Goal: Transaction & Acquisition: Obtain resource

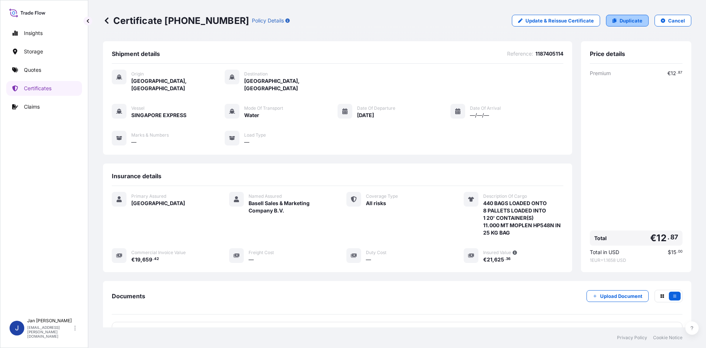
click at [632, 19] on p "Duplicate" at bounding box center [631, 20] width 23 height 7
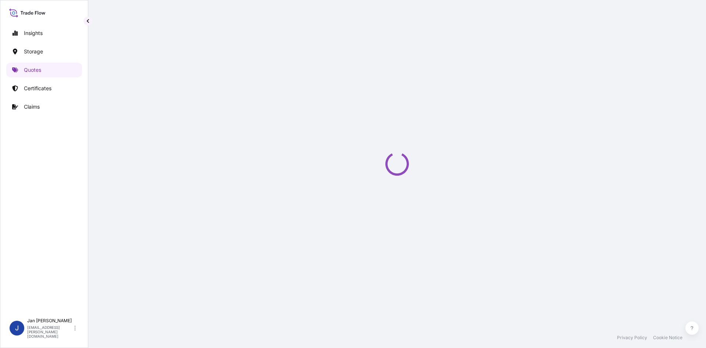
select select "Water"
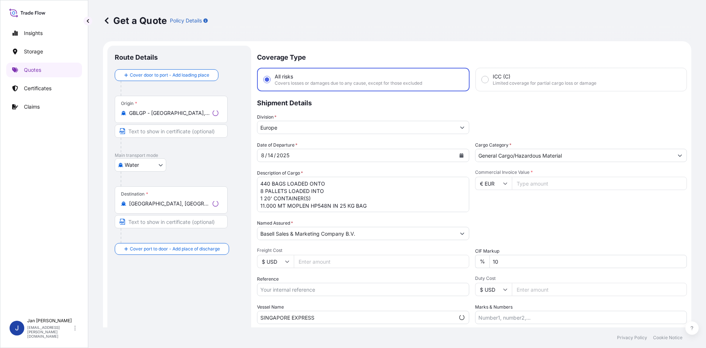
scroll to position [12, 0]
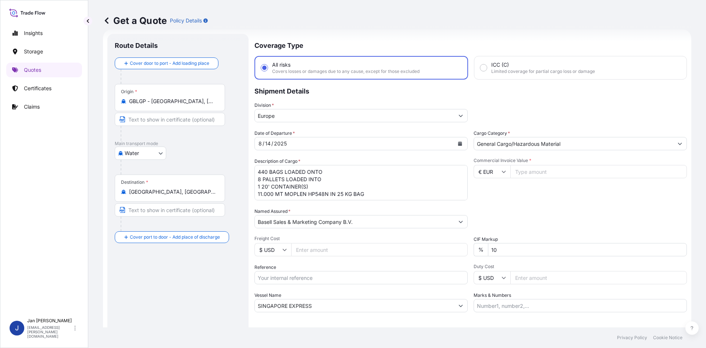
click at [171, 103] on input "GBLGP - [GEOGRAPHIC_DATA], [GEOGRAPHIC_DATA]" at bounding box center [172, 100] width 87 height 7
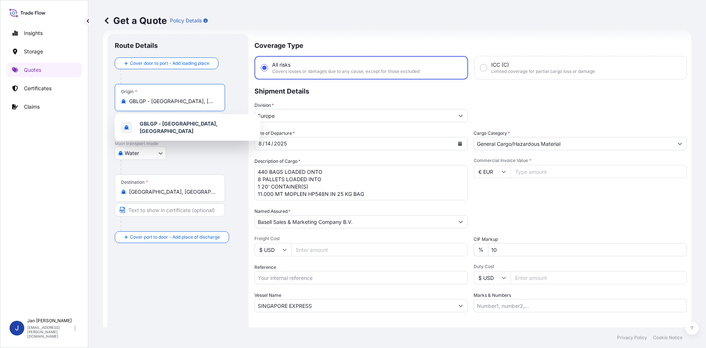
scroll to position [0, 30]
drag, startPoint x: 130, startPoint y: 103, endPoint x: 271, endPoint y: 108, distance: 140.6
click at [271, 108] on form "Route Details Cover door to port - Add loading place Place of loading Road / [G…" at bounding box center [397, 200] width 588 height 342
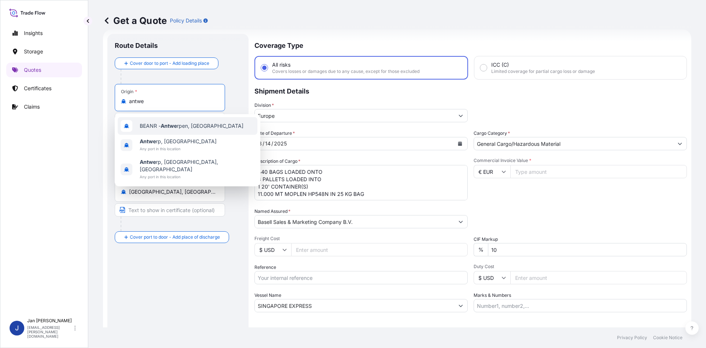
click at [223, 122] on div "BEANR - Antwe rpen, [GEOGRAPHIC_DATA]" at bounding box center [188, 126] width 140 height 18
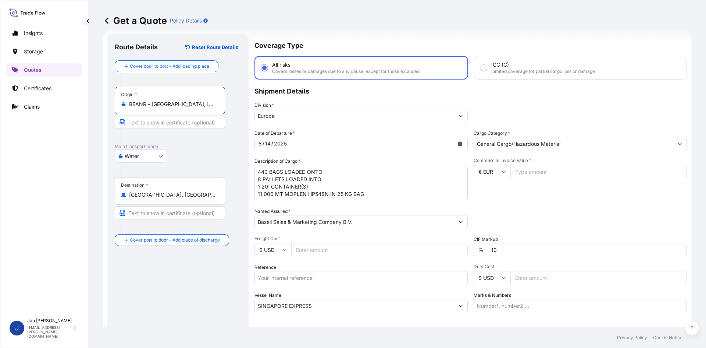
type input "BEANR - [GEOGRAPHIC_DATA], [GEOGRAPHIC_DATA]"
click at [159, 193] on input "[GEOGRAPHIC_DATA], [GEOGRAPHIC_DATA], [GEOGRAPHIC_DATA]" at bounding box center [172, 194] width 87 height 7
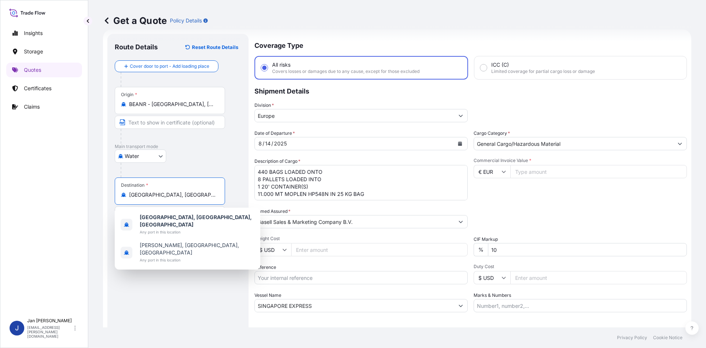
drag, startPoint x: 195, startPoint y: 192, endPoint x: 33, endPoint y: 205, distance: 162.4
click at [29, 205] on div "Insights Storage Quotes Certificates Claims J [PERSON_NAME] [EMAIL_ADDRESS][PER…" at bounding box center [353, 174] width 706 height 348
paste input "DALIAN"
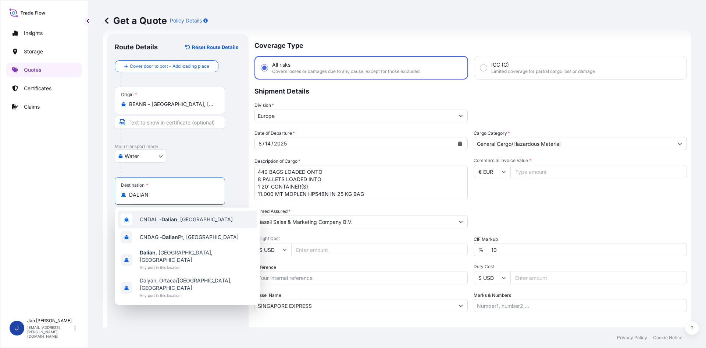
click at [216, 217] on div "CNDAL - [GEOGRAPHIC_DATA] , [GEOGRAPHIC_DATA]" at bounding box center [188, 219] width 140 height 18
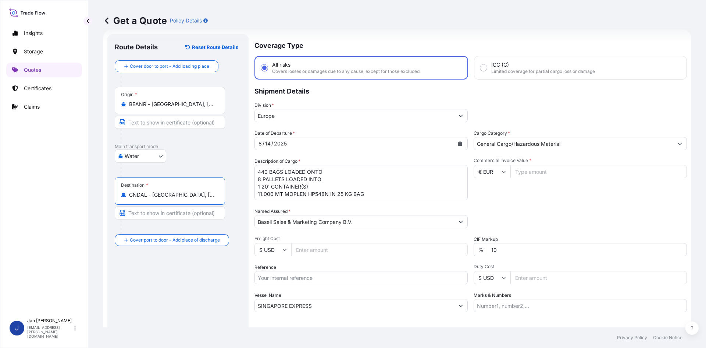
type input "CNDAL - [GEOGRAPHIC_DATA], [GEOGRAPHIC_DATA]"
click at [311, 142] on div "[DATE]" at bounding box center [354, 143] width 199 height 13
click at [460, 142] on button "Calendar" at bounding box center [460, 144] width 12 height 12
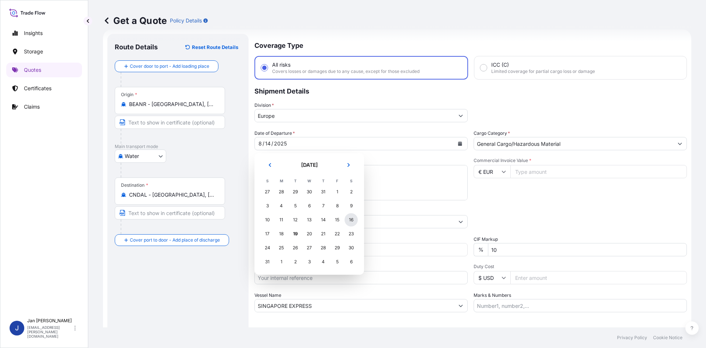
click at [349, 221] on div "16" at bounding box center [351, 219] width 13 height 13
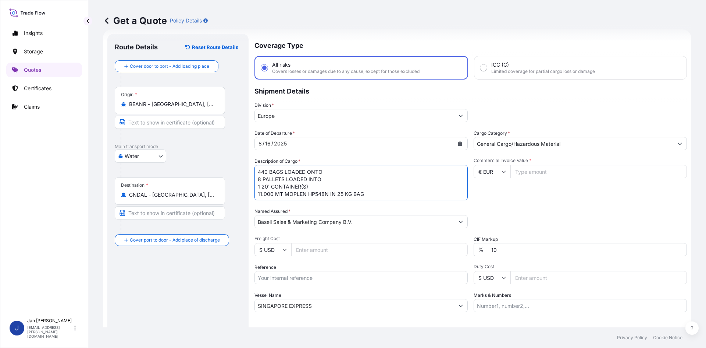
scroll to position [1, 0]
drag, startPoint x: 258, startPoint y: 169, endPoint x: 426, endPoint y: 227, distance: 177.6
click at [426, 227] on div "Date of Departure * [DATE] Cargo Category * General Cargo/Hazardous Material De…" at bounding box center [470, 220] width 432 height 182
paste textarea "BAGS LOADED ONTO 8 PALLETS LOADED INTO 1 20' CONTAINER(S) 11.000 MT LUPOLEN GX …"
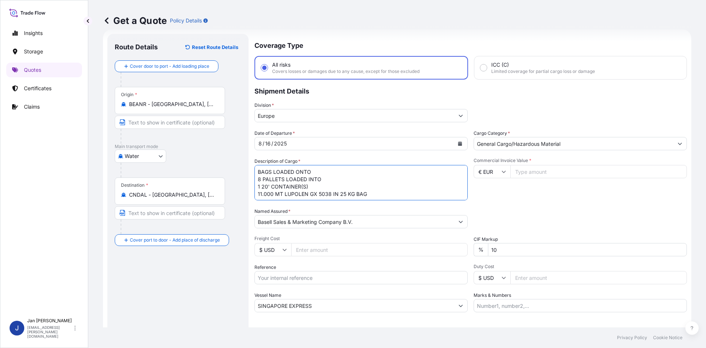
drag, startPoint x: 257, startPoint y: 169, endPoint x: 258, endPoint y: 177, distance: 7.8
click at [257, 169] on textarea "440 BAGS LOADED ONTO 8 PALLETS LOADED INTO 1 20' CONTAINER(S) 11.000 MT MOPLEN …" at bounding box center [360, 182] width 213 height 35
paste textarea "440"
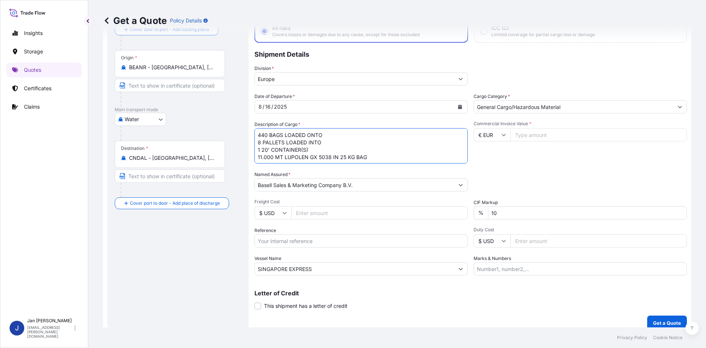
scroll to position [56, 0]
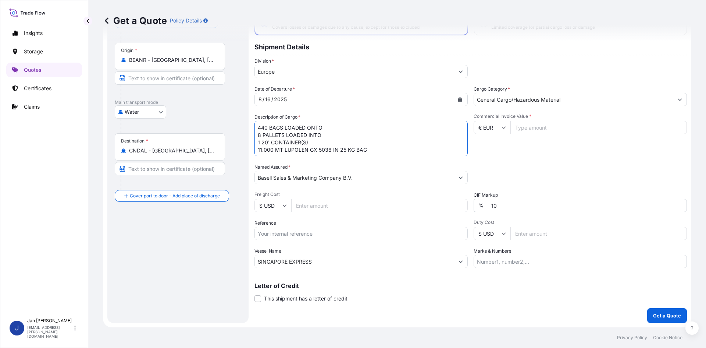
type textarea "440 BAGS LOADED ONTO 8 PALLETS LOADED INTO 1 20' CONTAINER(S) 11.000 MT LUPOLEN…"
click at [313, 239] on input "Reference" at bounding box center [360, 233] width 213 height 13
paste input "1187403611"
type input "1187403611"
drag, startPoint x: 331, startPoint y: 259, endPoint x: 158, endPoint y: 285, distance: 174.7
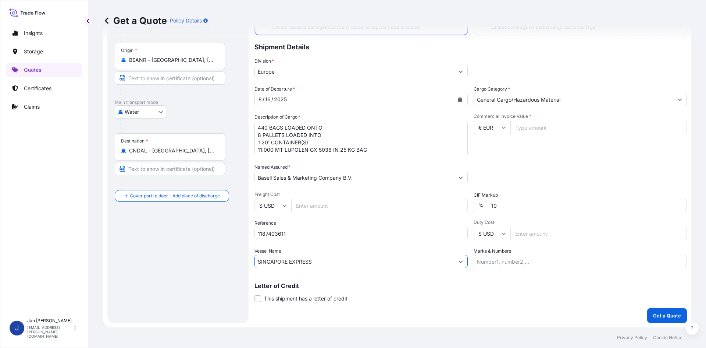
click at [157, 285] on form "Route Details Reset Route Details Cover door to port - Add loading place Place …" at bounding box center [397, 156] width 588 height 342
paste input "EASPAN ADONI"
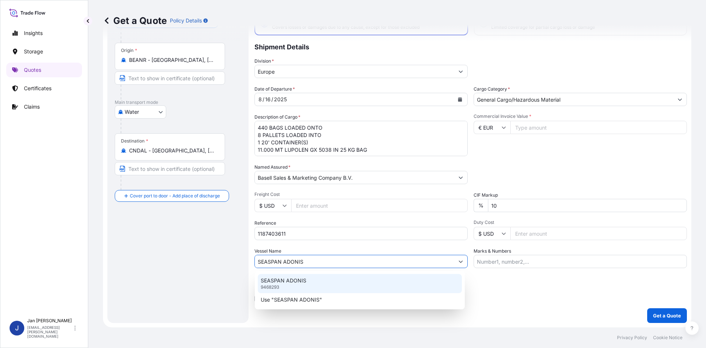
click at [395, 275] on div "SEASPAN ADONIS 9468293" at bounding box center [360, 283] width 204 height 19
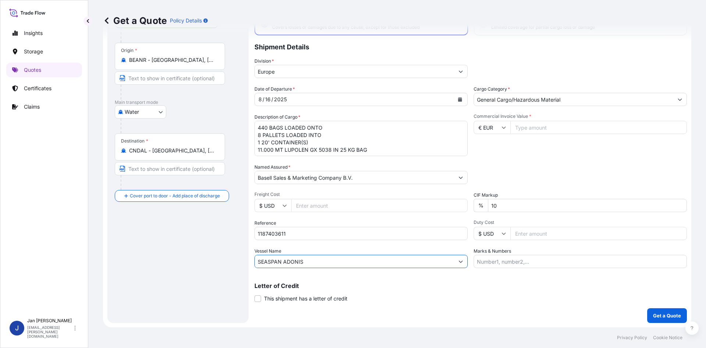
type input "SEASPAN ADONIS"
click at [508, 156] on div "Commercial Invoice Value * € EUR" at bounding box center [580, 134] width 213 height 43
click at [507, 129] on input "€ EUR" at bounding box center [492, 127] width 37 height 13
click at [525, 127] on input "Commercial Invoice Value *" at bounding box center [598, 127] width 177 height 13
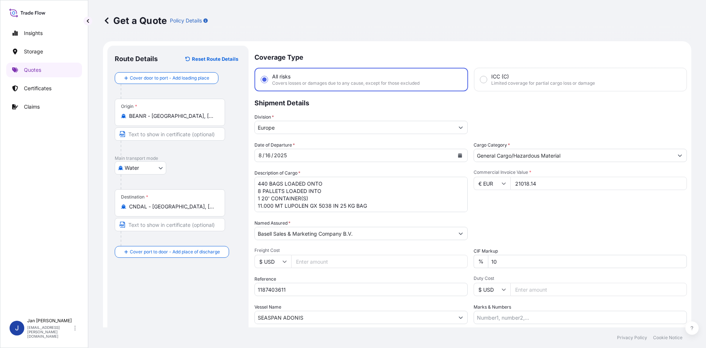
scroll to position [37, 0]
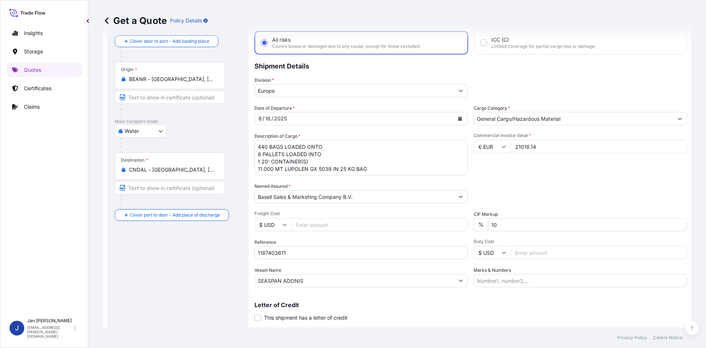
type input "21018.14"
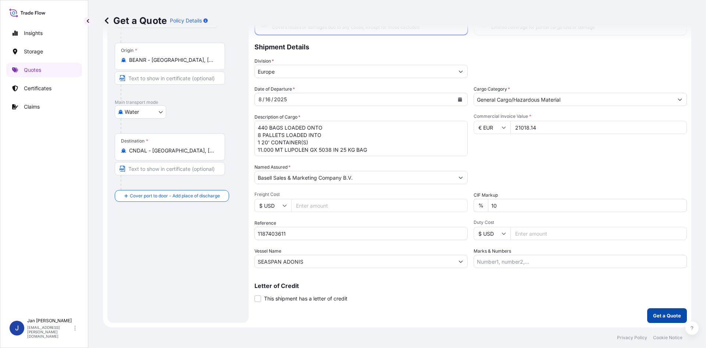
click at [658, 314] on p "Get a Quote" at bounding box center [667, 314] width 28 height 7
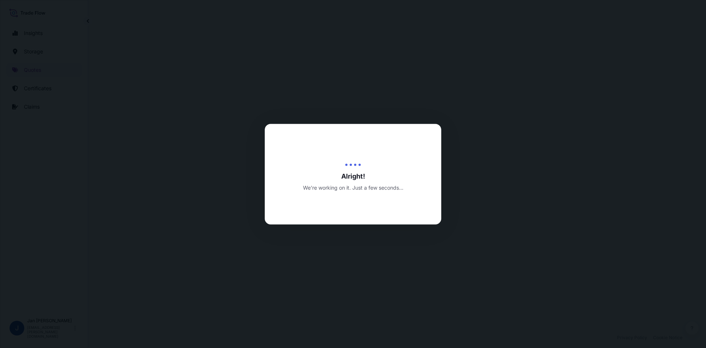
select select "Water"
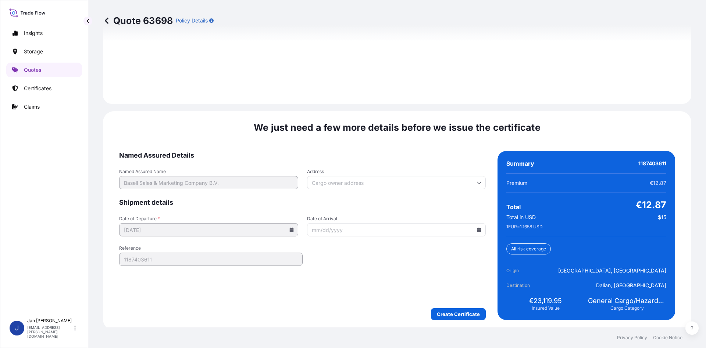
scroll to position [1055, 0]
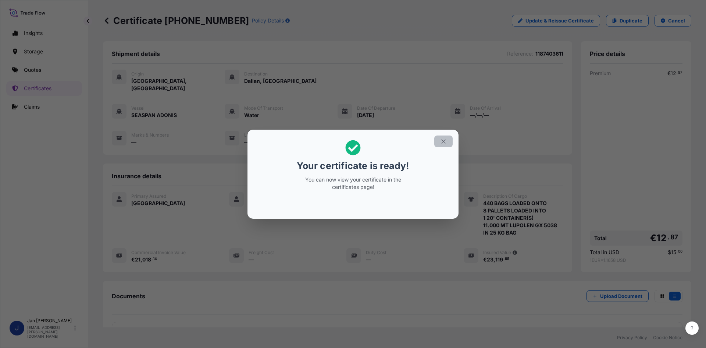
click at [445, 142] on icon "button" at bounding box center [443, 141] width 7 height 7
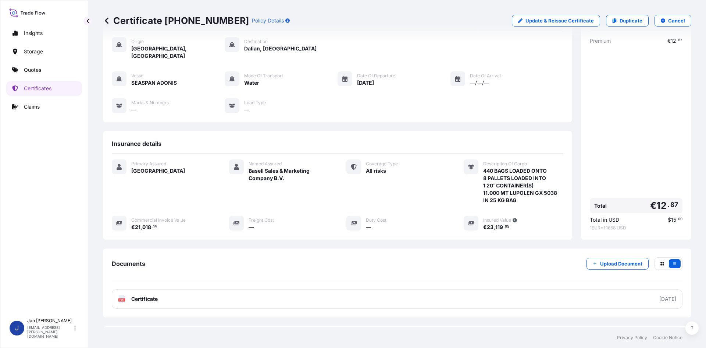
scroll to position [61, 0]
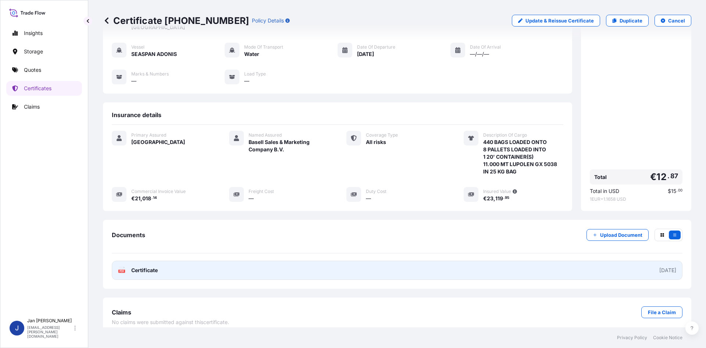
click at [344, 260] on link "PDF Certificate [DATE]" at bounding box center [397, 269] width 571 height 19
click at [480, 260] on link "PDF Certificate [DATE]" at bounding box center [397, 269] width 571 height 19
